Goal: Task Accomplishment & Management: Use online tool/utility

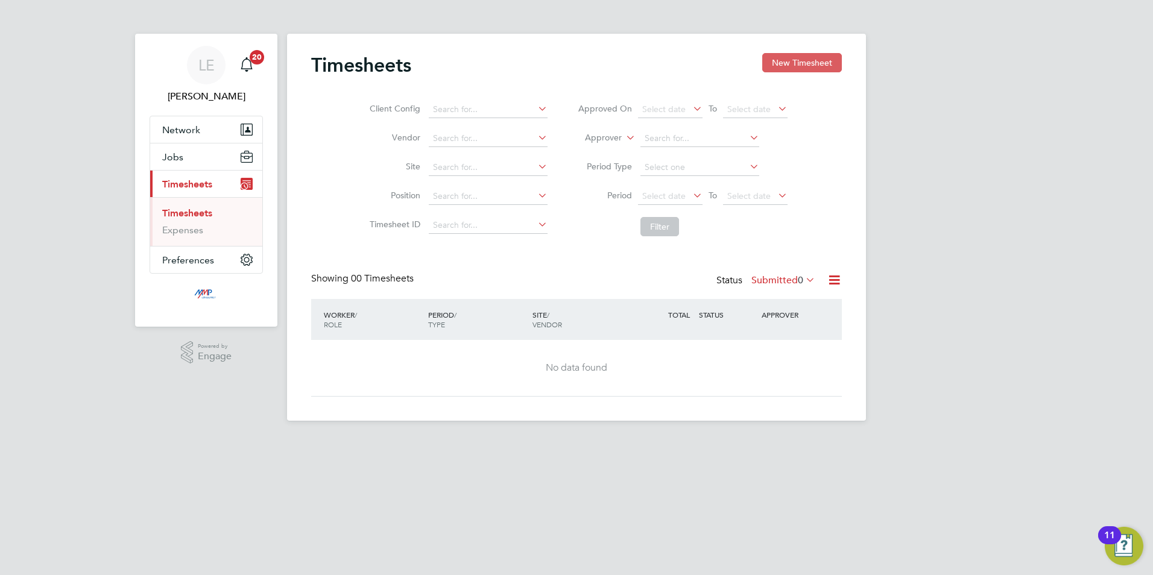
click at [803, 60] on button "New Timesheet" at bounding box center [802, 62] width 80 height 19
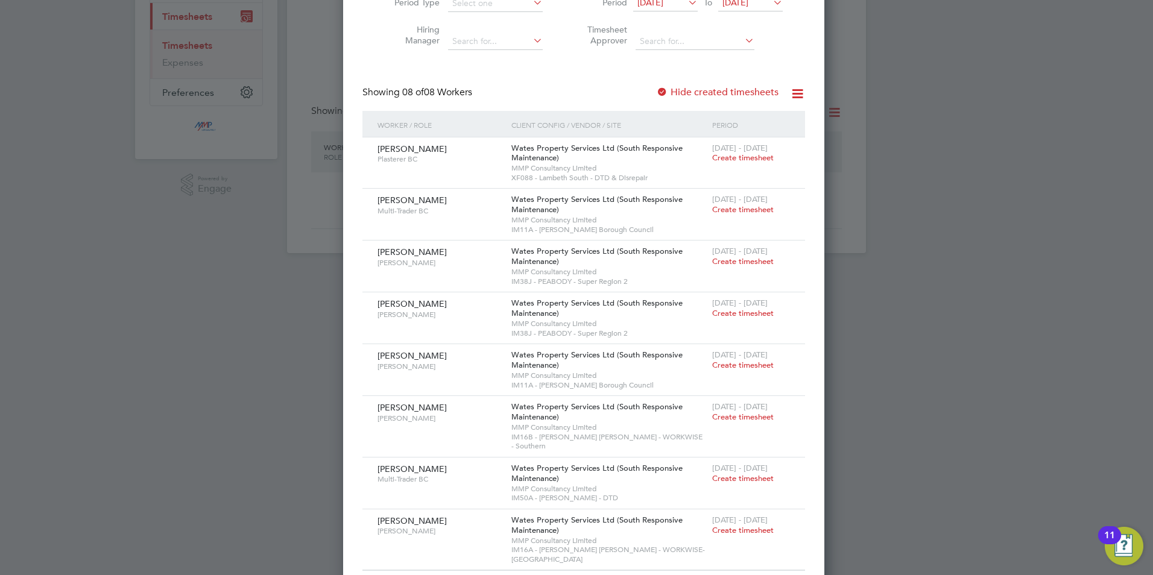
scroll to position [168, 0]
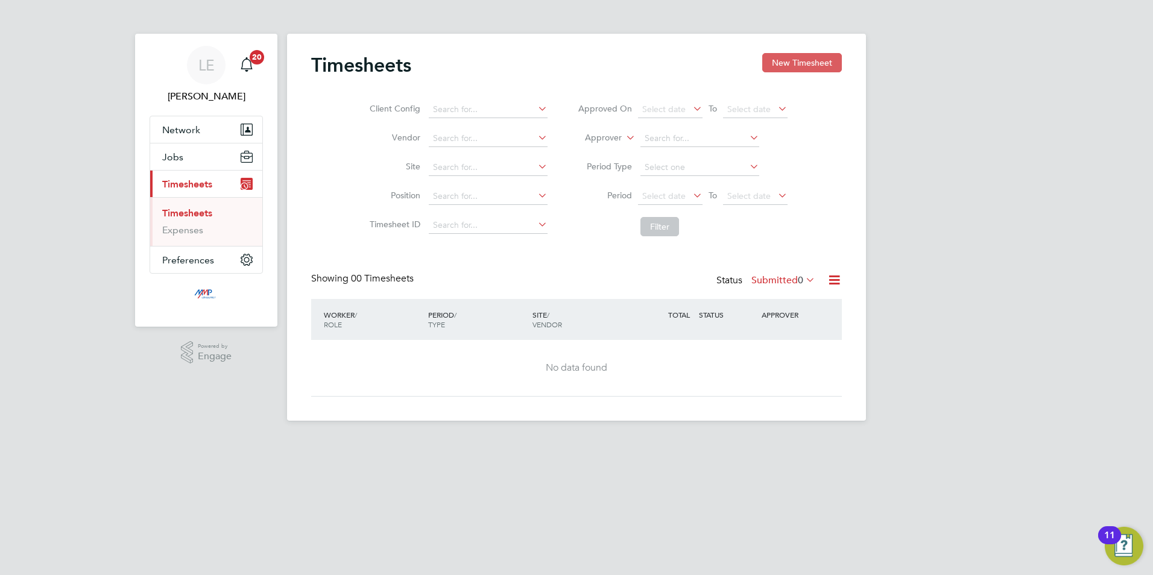
click at [790, 54] on button "New Timesheet" at bounding box center [802, 62] width 80 height 19
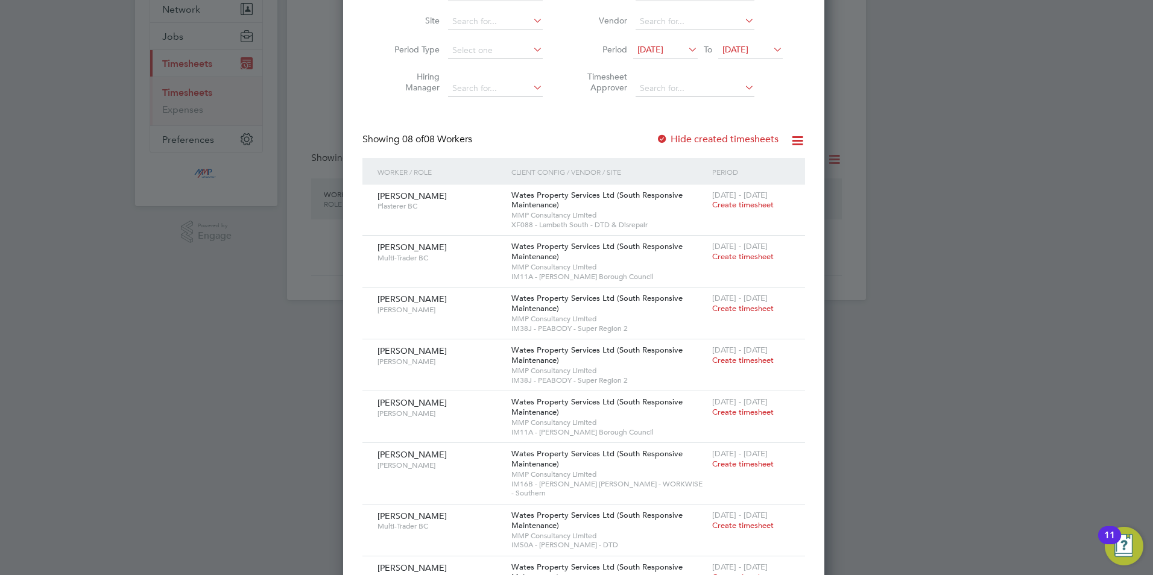
scroll to position [168, 0]
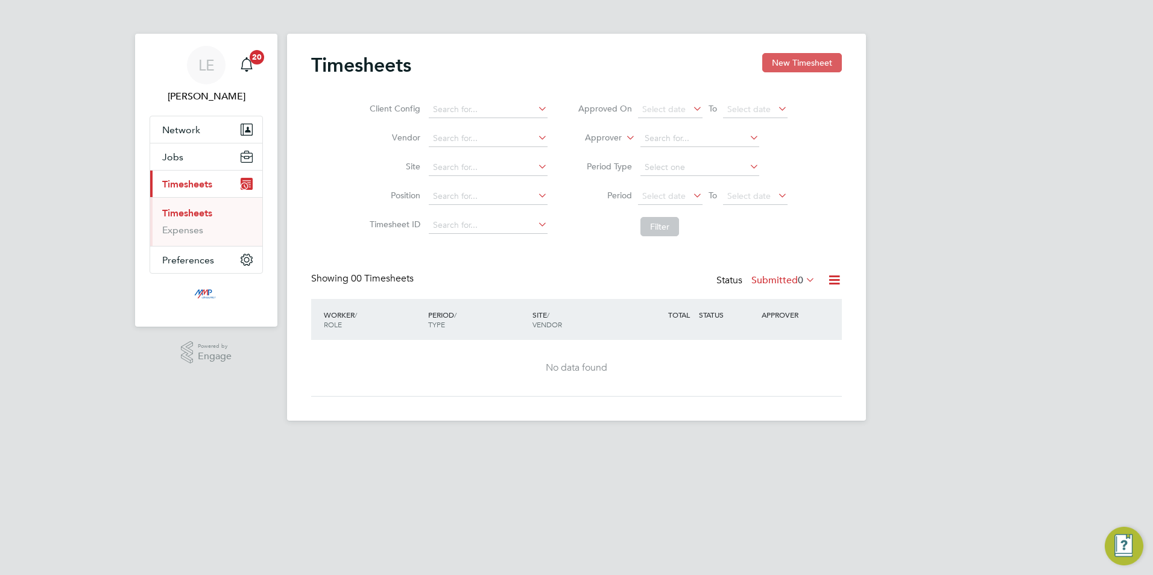
click at [811, 58] on button "New Timesheet" at bounding box center [802, 62] width 80 height 19
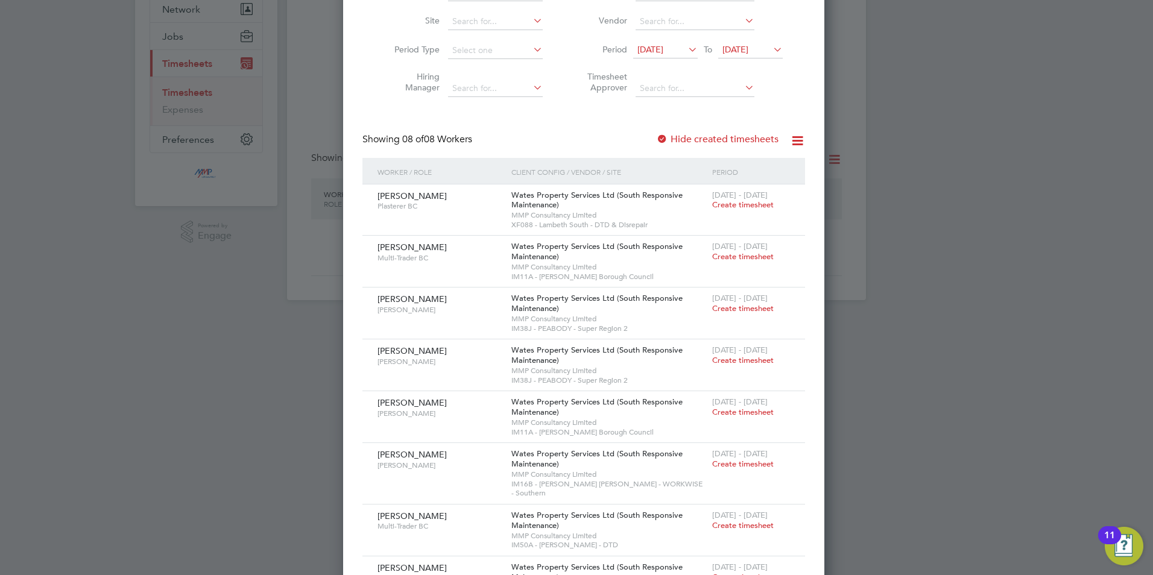
scroll to position [168, 0]
